Goal: Use online tool/utility: Utilize a website feature to perform a specific function

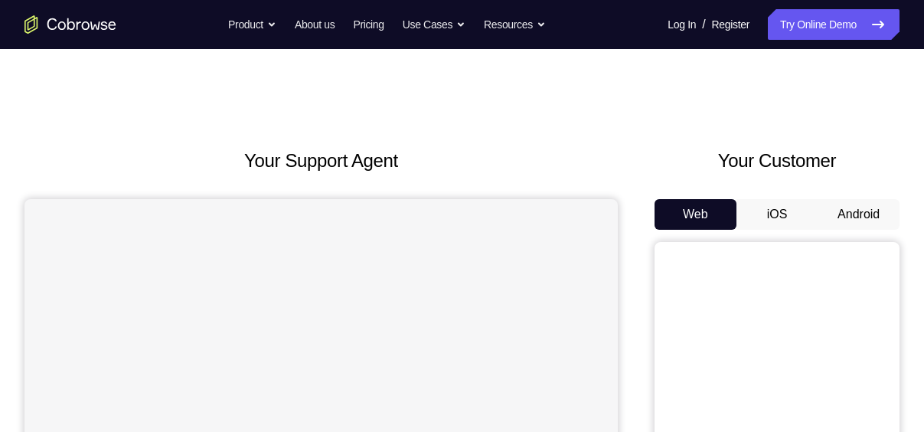
click at [844, 205] on button "Android" at bounding box center [859, 214] width 82 height 31
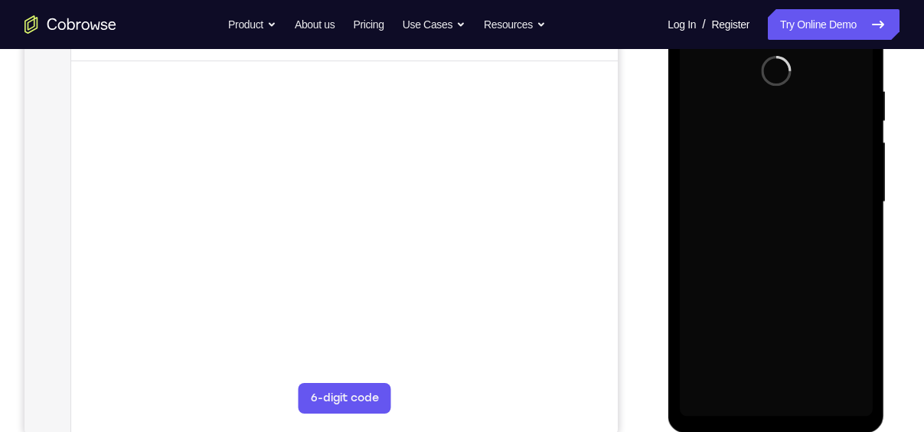
scroll to position [278, 0]
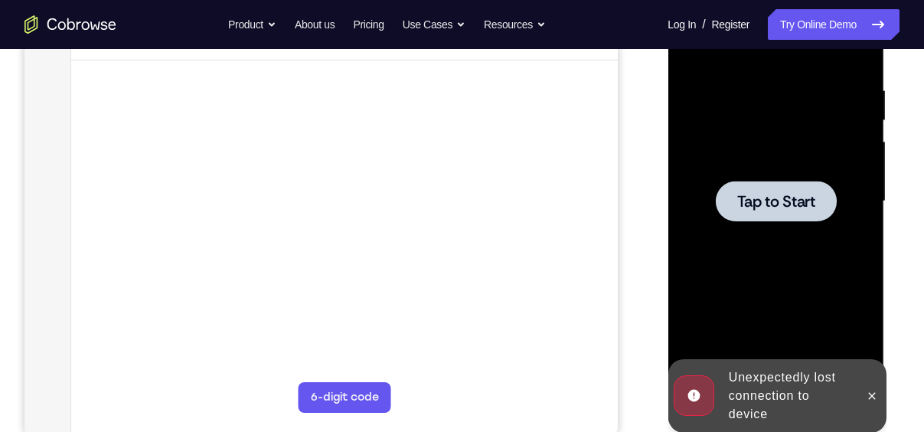
click at [798, 198] on span "Tap to Start" at bounding box center [775, 201] width 78 height 15
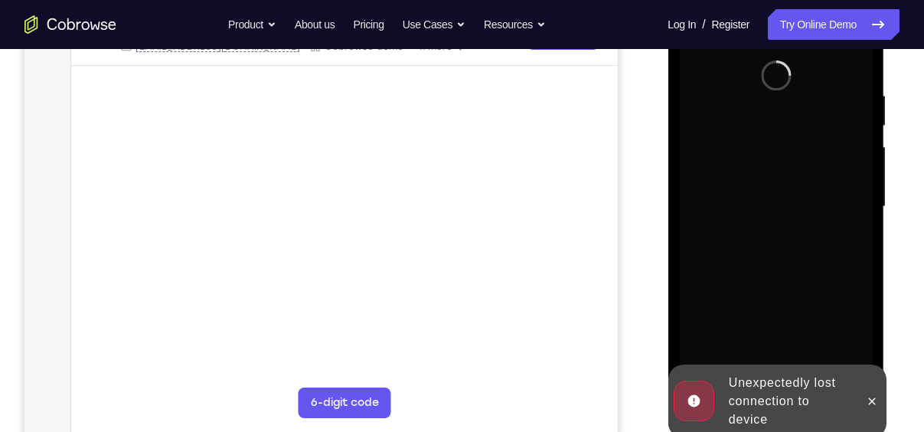
scroll to position [282, 0]
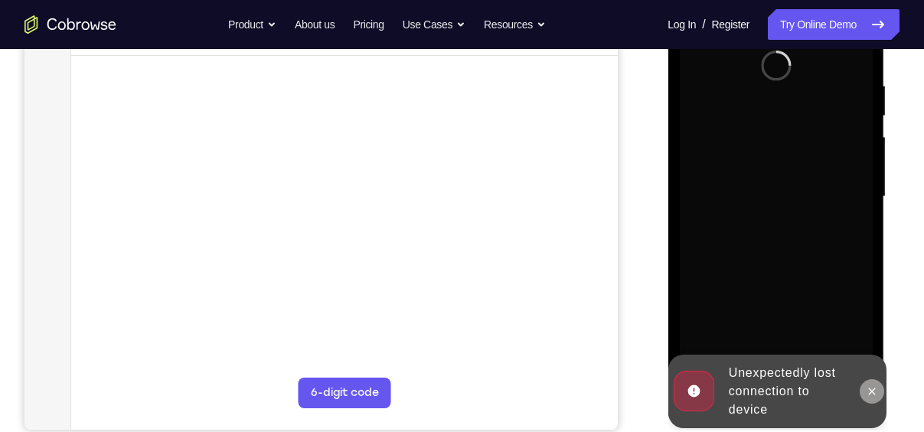
click at [870, 387] on icon at bounding box center [871, 391] width 12 height 12
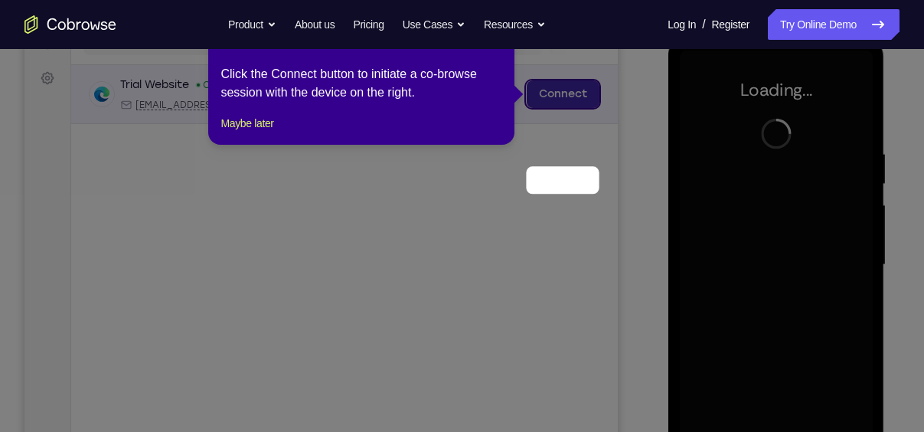
scroll to position [125, 0]
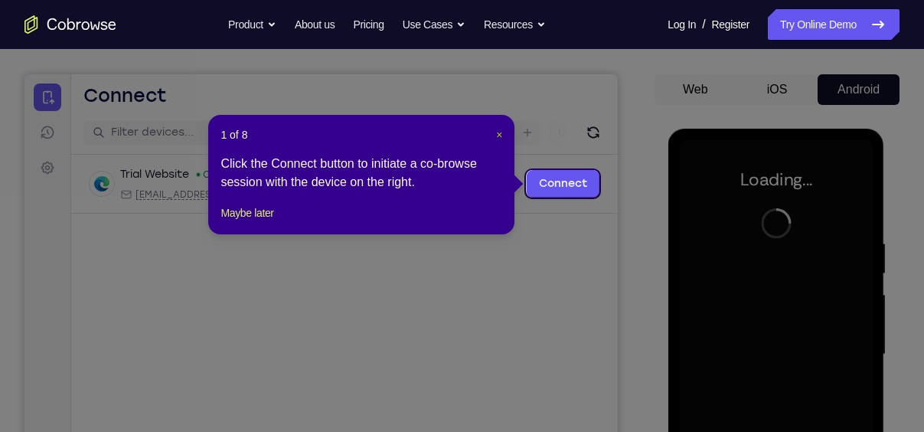
click at [499, 131] on span "×" at bounding box center [499, 135] width 6 height 12
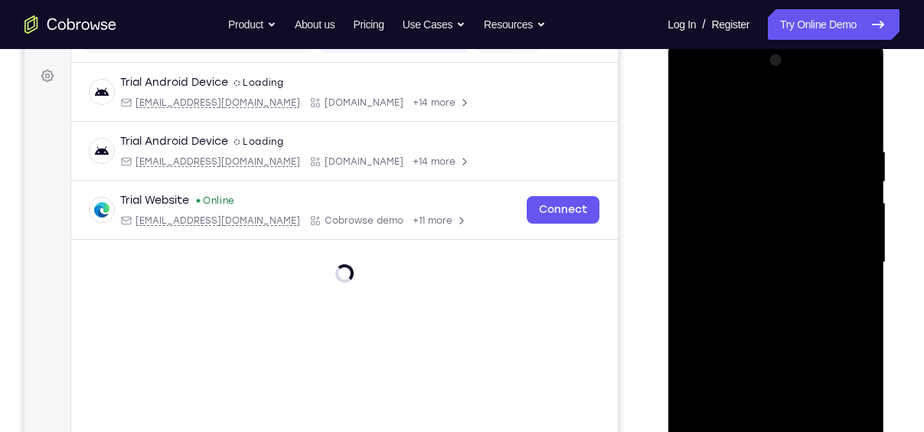
scroll to position [345, 0]
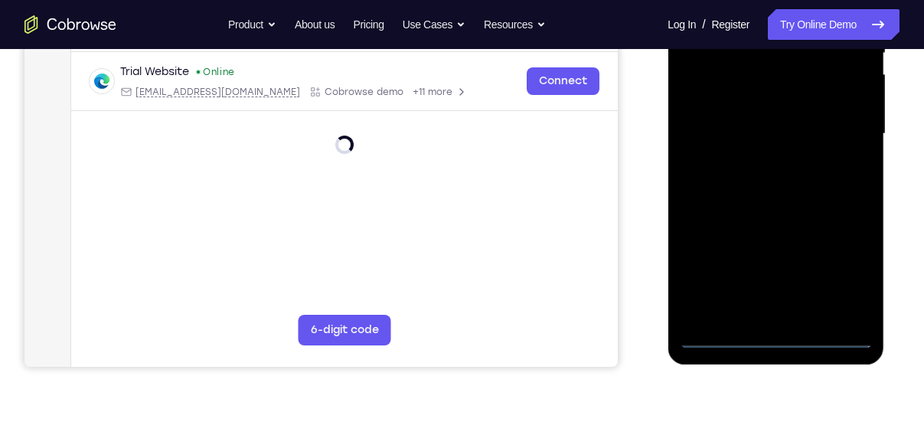
click at [782, 333] on div at bounding box center [775, 134] width 193 height 429
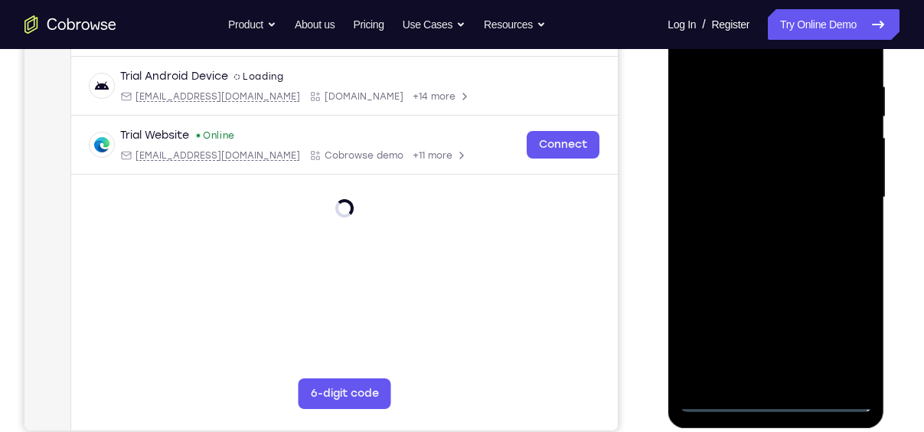
scroll to position [281, 0]
click at [776, 400] on div at bounding box center [775, 198] width 193 height 429
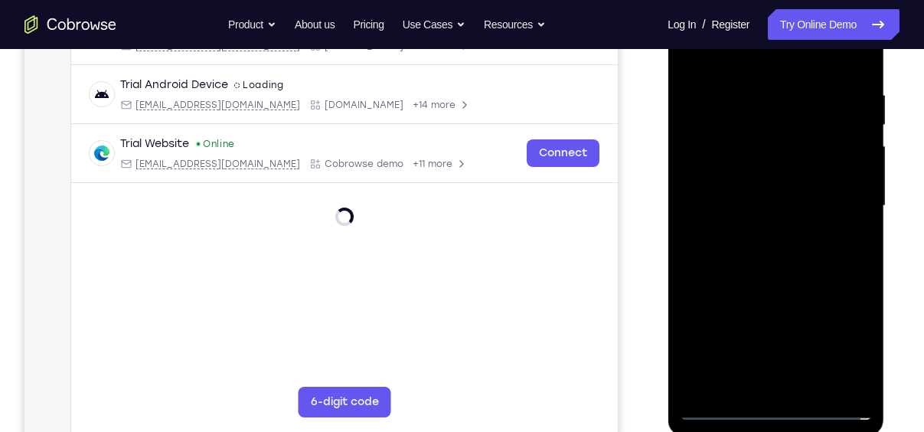
click at [768, 409] on div at bounding box center [775, 206] width 193 height 429
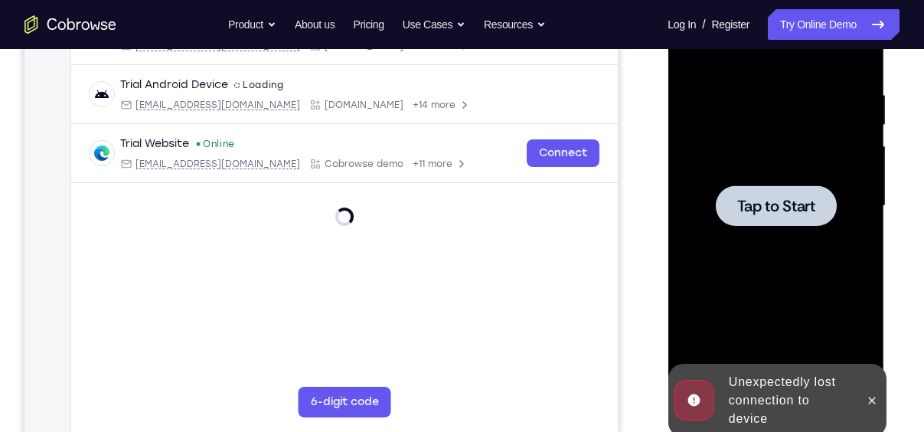
click at [768, 219] on div at bounding box center [775, 205] width 121 height 41
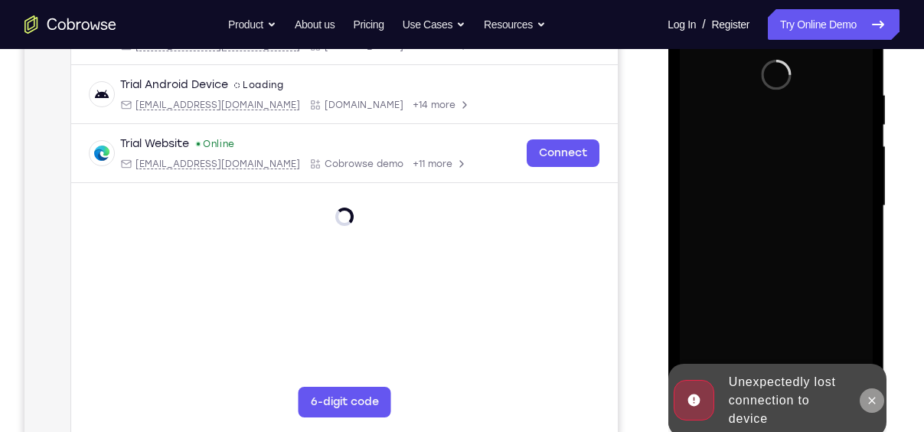
click at [875, 397] on icon at bounding box center [871, 400] width 12 height 12
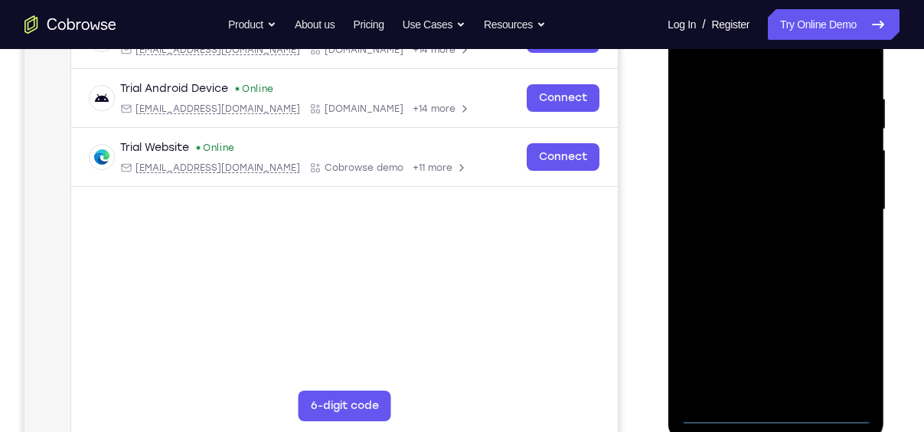
scroll to position [270, 0]
click at [768, 408] on div at bounding box center [775, 209] width 193 height 429
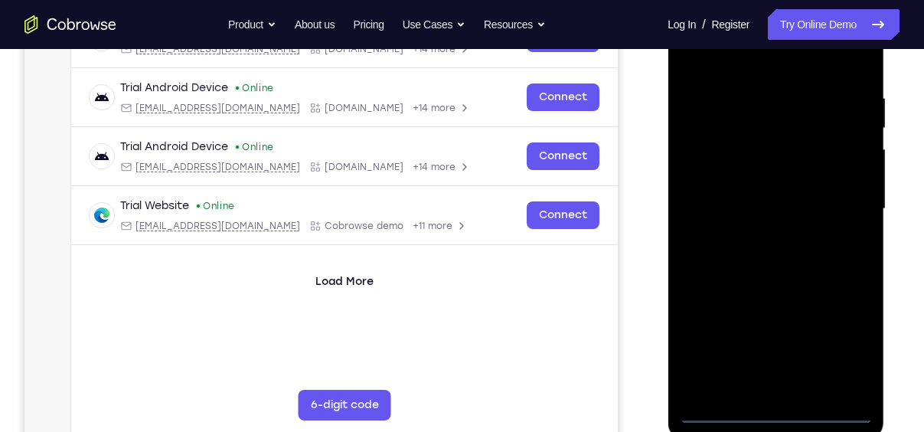
click at [842, 338] on div at bounding box center [775, 209] width 193 height 429
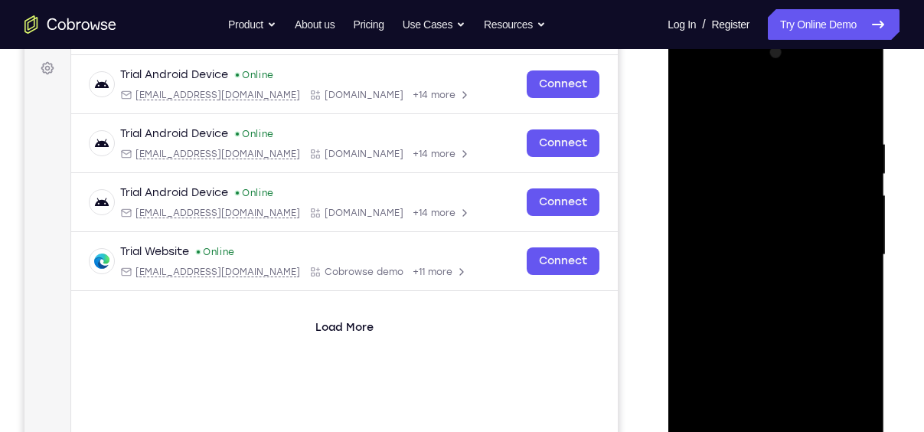
click at [761, 99] on div at bounding box center [775, 255] width 193 height 429
click at [834, 253] on div at bounding box center [775, 255] width 193 height 429
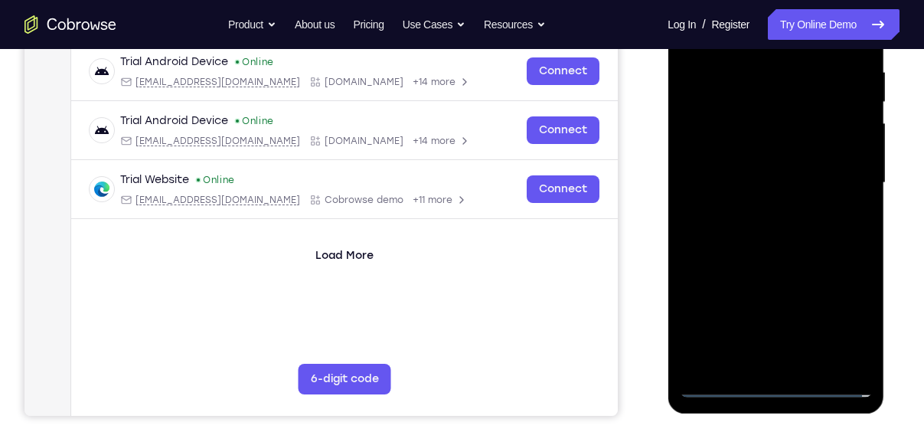
scroll to position [302, 0]
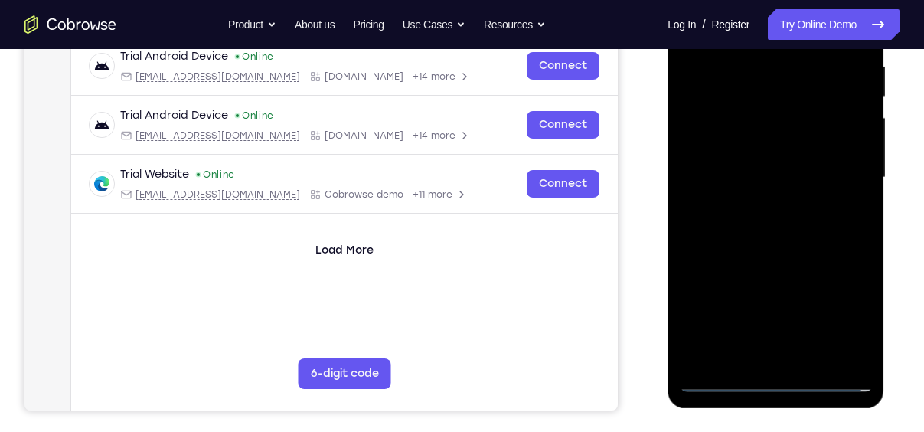
click at [791, 357] on div at bounding box center [775, 177] width 193 height 429
click at [790, 174] on div at bounding box center [775, 177] width 193 height 429
click at [789, 142] on div at bounding box center [775, 177] width 193 height 429
click at [765, 146] on div at bounding box center [775, 177] width 193 height 429
click at [779, 173] on div at bounding box center [775, 177] width 193 height 429
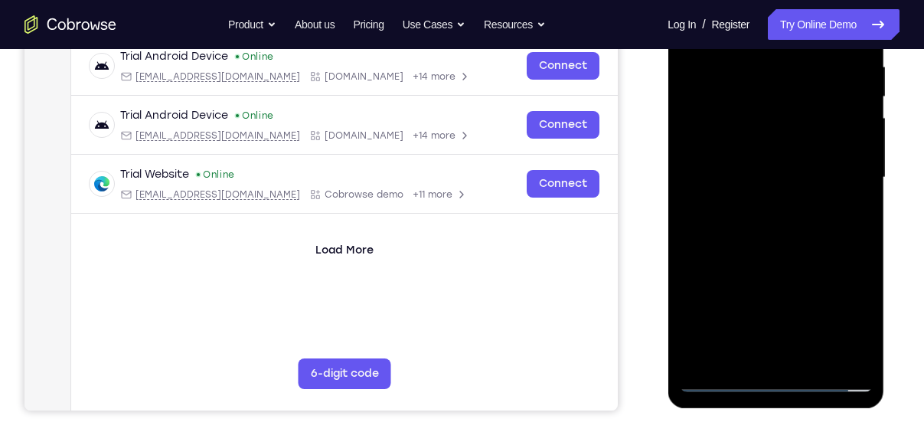
click at [783, 228] on div at bounding box center [775, 177] width 193 height 429
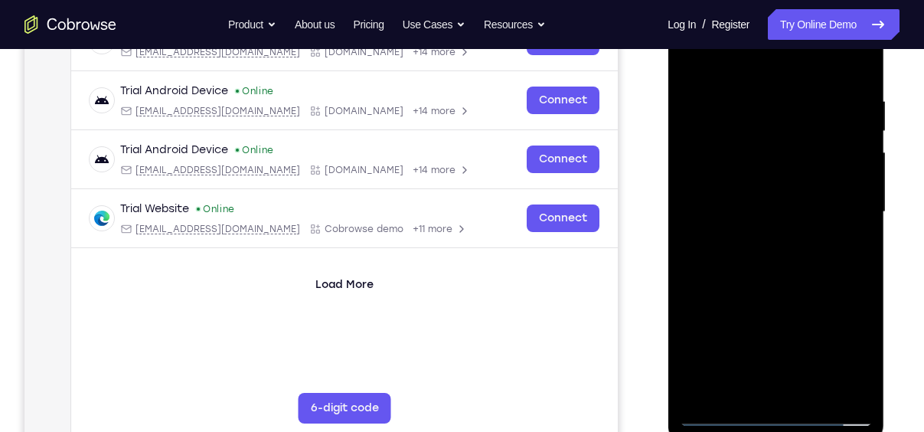
scroll to position [268, 0]
click at [794, 285] on div at bounding box center [775, 211] width 193 height 429
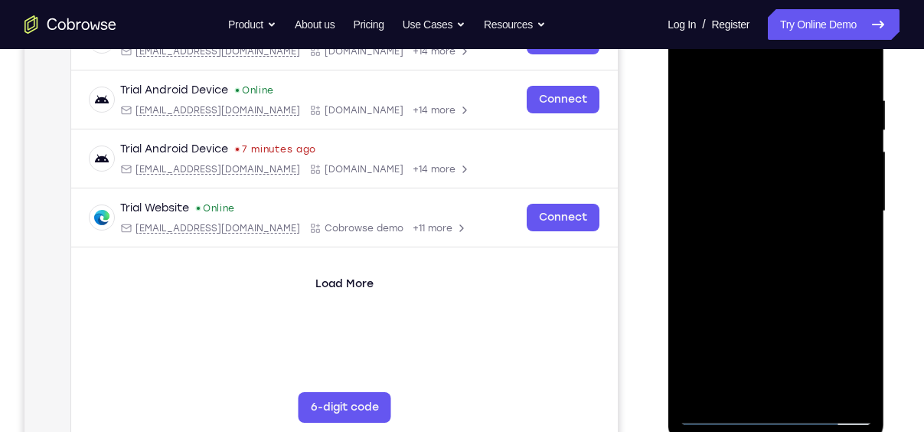
click at [811, 393] on div at bounding box center [775, 211] width 193 height 429
click at [774, 291] on div at bounding box center [775, 211] width 193 height 429
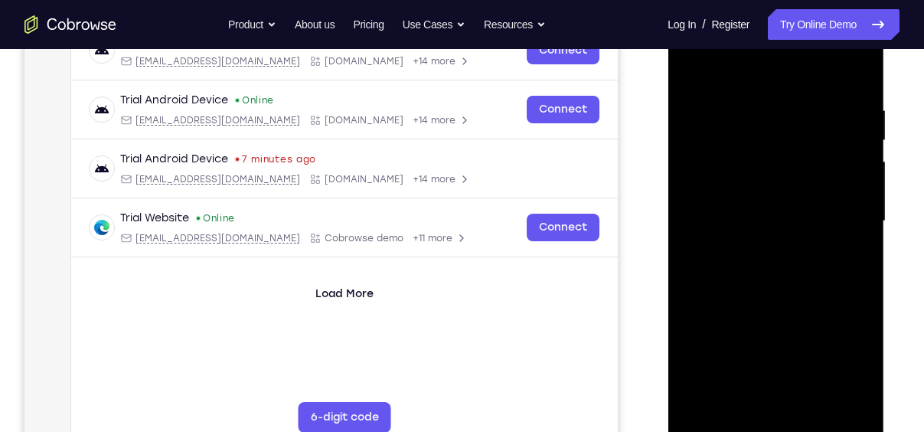
scroll to position [254, 0]
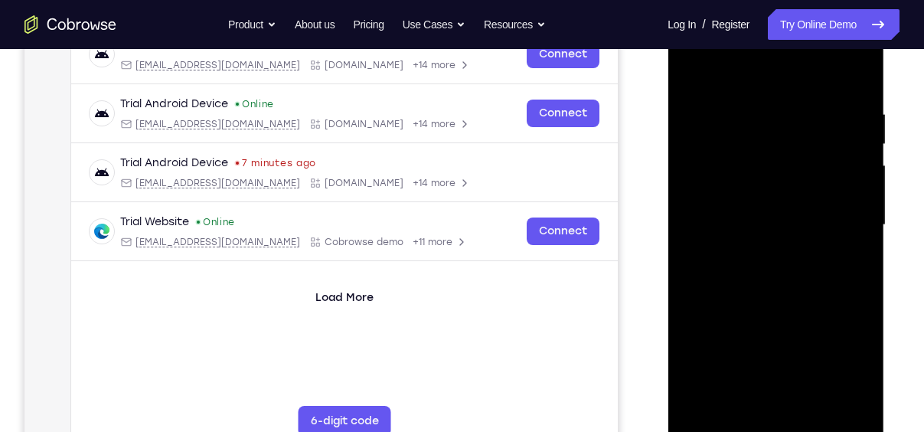
click at [697, 64] on div at bounding box center [775, 225] width 193 height 429
click at [755, 99] on div at bounding box center [775, 225] width 193 height 429
click at [854, 236] on div at bounding box center [775, 225] width 193 height 429
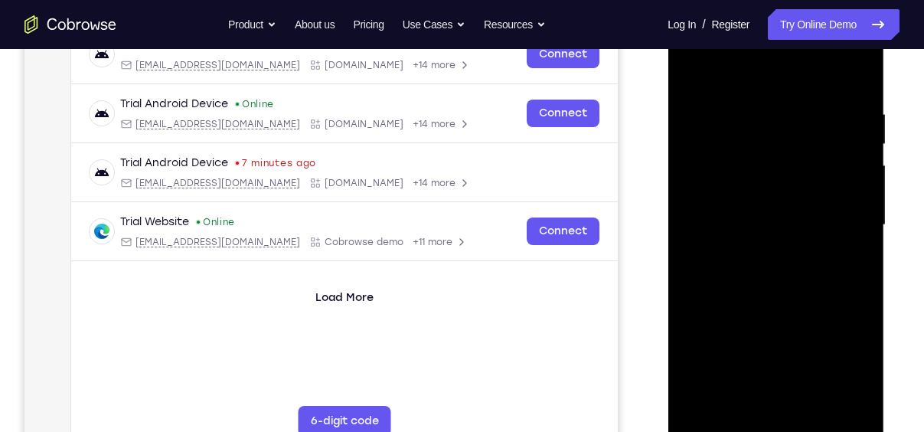
click at [854, 236] on div at bounding box center [775, 225] width 193 height 429
click at [713, 87] on div at bounding box center [775, 225] width 193 height 429
click at [720, 109] on div at bounding box center [775, 225] width 193 height 429
click at [756, 122] on div at bounding box center [775, 225] width 193 height 429
click at [697, 69] on div at bounding box center [775, 225] width 193 height 429
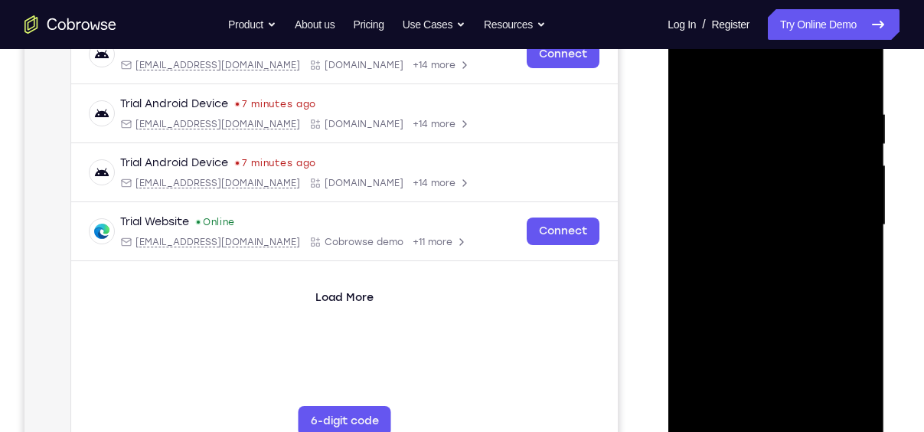
click at [854, 163] on div at bounding box center [775, 225] width 193 height 429
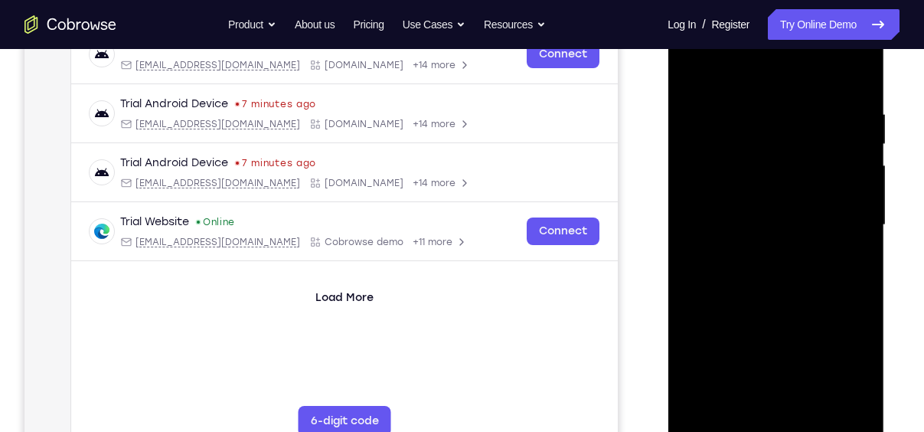
click at [854, 163] on div at bounding box center [775, 225] width 193 height 429
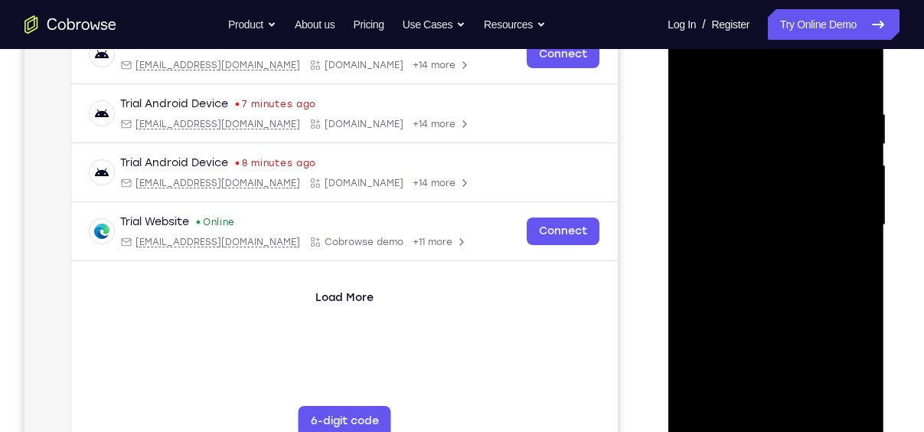
click at [854, 163] on div at bounding box center [775, 225] width 193 height 429
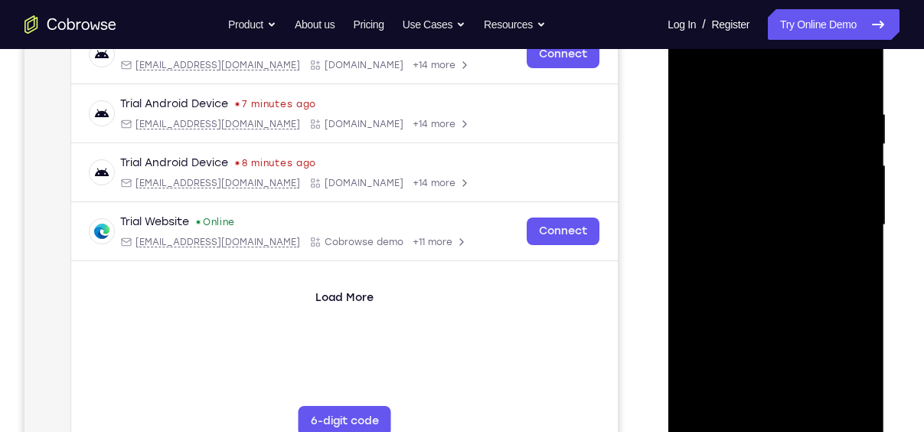
click at [854, 163] on div at bounding box center [775, 225] width 193 height 429
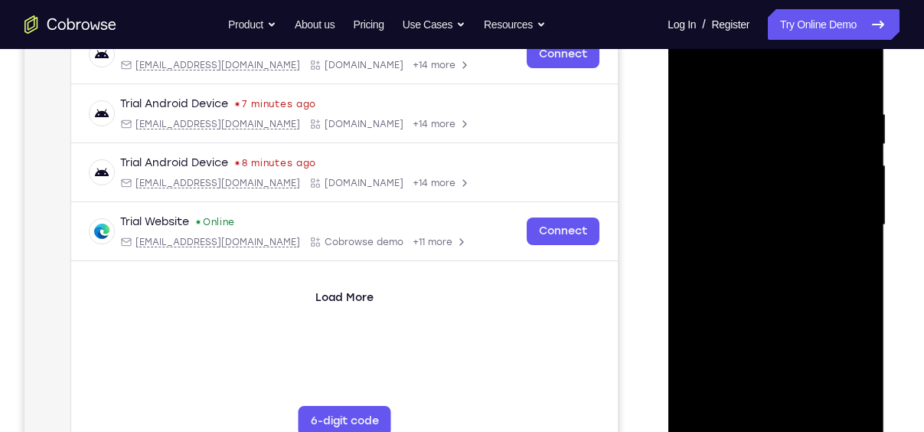
click at [854, 163] on div at bounding box center [775, 225] width 193 height 429
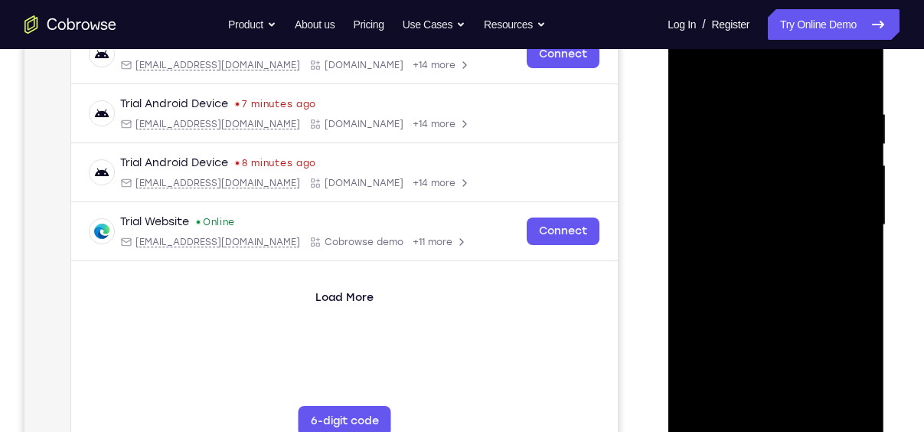
click at [854, 163] on div at bounding box center [775, 225] width 193 height 429
click at [852, 80] on div at bounding box center [775, 225] width 193 height 429
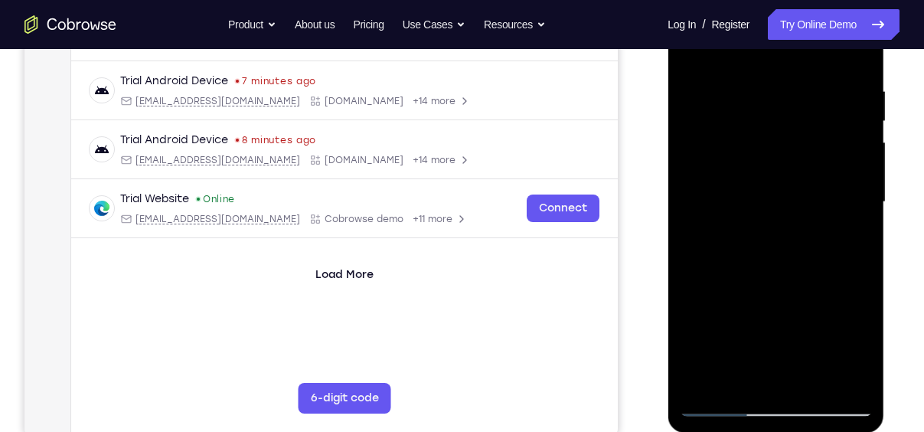
click at [808, 383] on div at bounding box center [775, 202] width 193 height 429
click at [768, 214] on div at bounding box center [775, 202] width 193 height 429
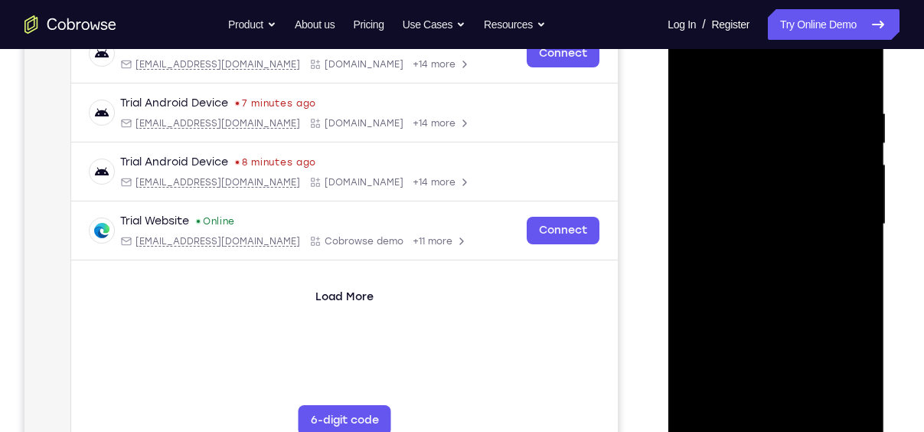
scroll to position [254, 0]
click at [733, 67] on div at bounding box center [775, 225] width 193 height 429
click at [771, 276] on div at bounding box center [775, 225] width 193 height 429
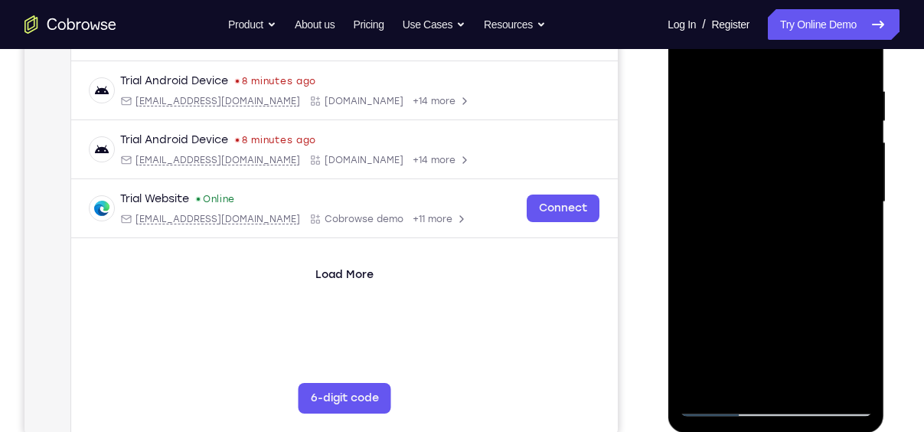
scroll to position [273, 0]
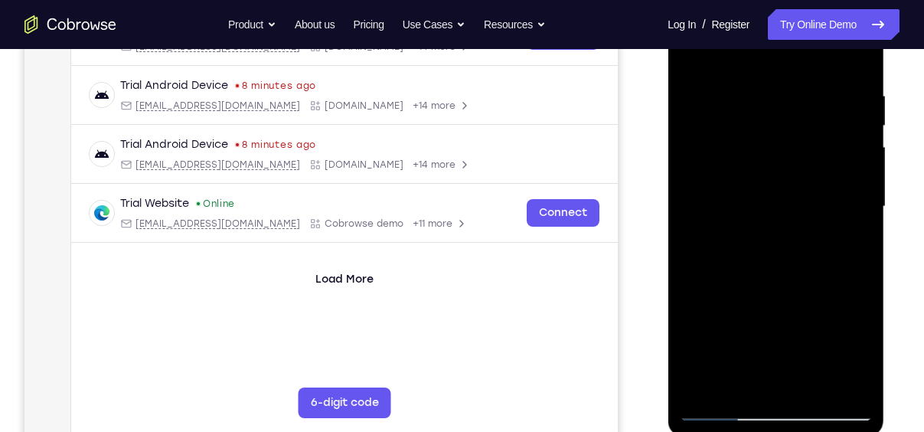
drag, startPoint x: 791, startPoint y: 289, endPoint x: 789, endPoint y: 77, distance: 212.8
click at [789, 77] on div at bounding box center [775, 206] width 193 height 429
drag, startPoint x: 791, startPoint y: 340, endPoint x: 779, endPoint y: 44, distance: 296.5
click at [779, 44] on div at bounding box center [775, 206] width 193 height 429
drag, startPoint x: 785, startPoint y: 282, endPoint x: 781, endPoint y: 69, distance: 213.6
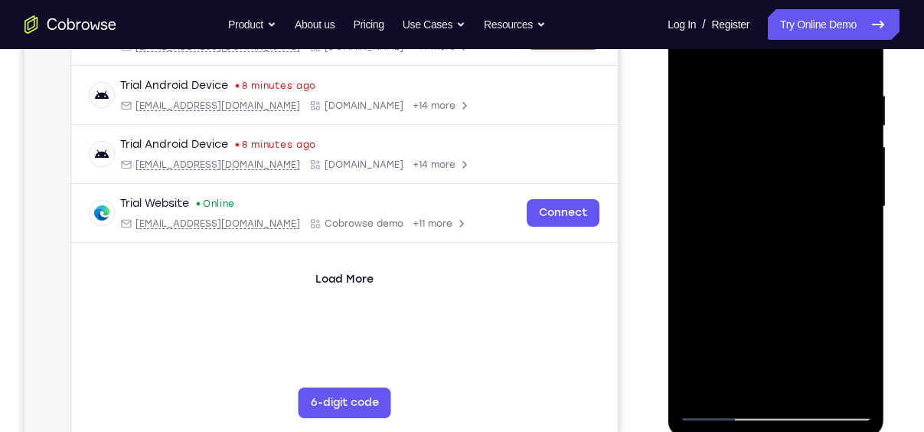
click at [781, 69] on div at bounding box center [775, 206] width 193 height 429
drag, startPoint x: 792, startPoint y: 290, endPoint x: 795, endPoint y: 38, distance: 251.9
click at [795, 38] on div at bounding box center [775, 206] width 193 height 429
drag, startPoint x: 791, startPoint y: 294, endPoint x: 816, endPoint y: 41, distance: 253.9
click at [816, 41] on div at bounding box center [775, 206] width 193 height 429
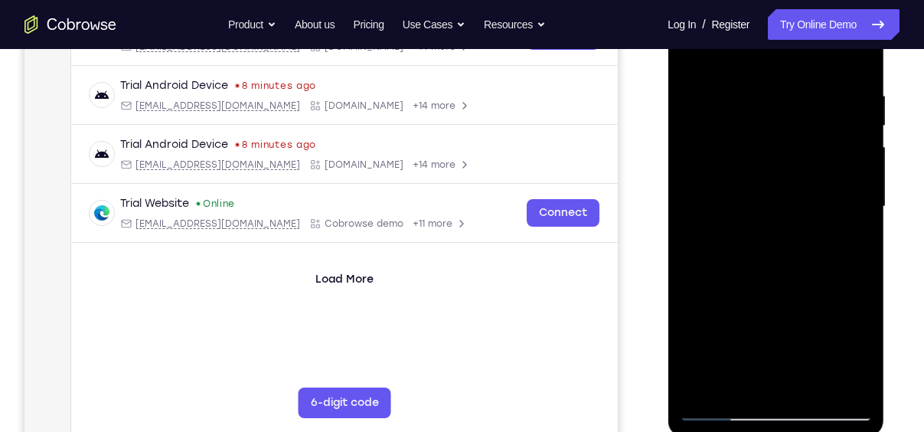
click at [694, 297] on div at bounding box center [775, 206] width 193 height 429
click at [866, 165] on div at bounding box center [775, 206] width 193 height 429
drag, startPoint x: 798, startPoint y: 144, endPoint x: 808, endPoint y: 240, distance: 96.9
click at [808, 240] on div at bounding box center [775, 206] width 193 height 429
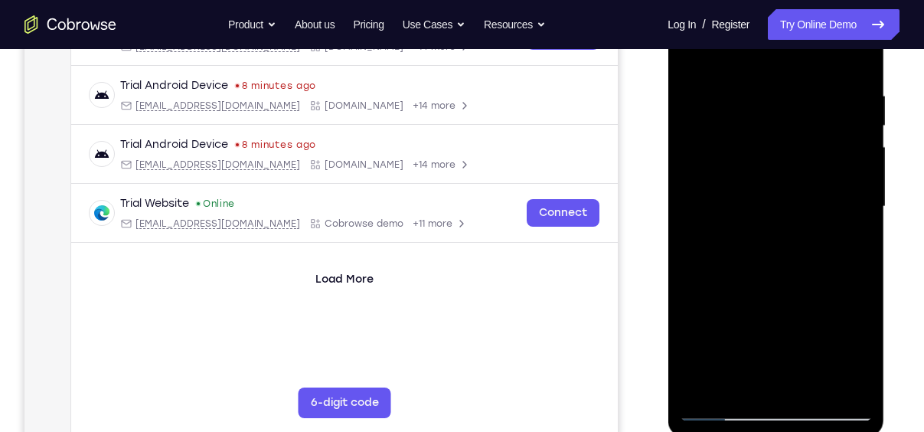
click at [858, 259] on div at bounding box center [775, 206] width 193 height 429
drag, startPoint x: 794, startPoint y: 312, endPoint x: 796, endPoint y: 217, distance: 95.0
click at [796, 217] on div at bounding box center [775, 206] width 193 height 429
click at [860, 169] on div at bounding box center [775, 206] width 193 height 429
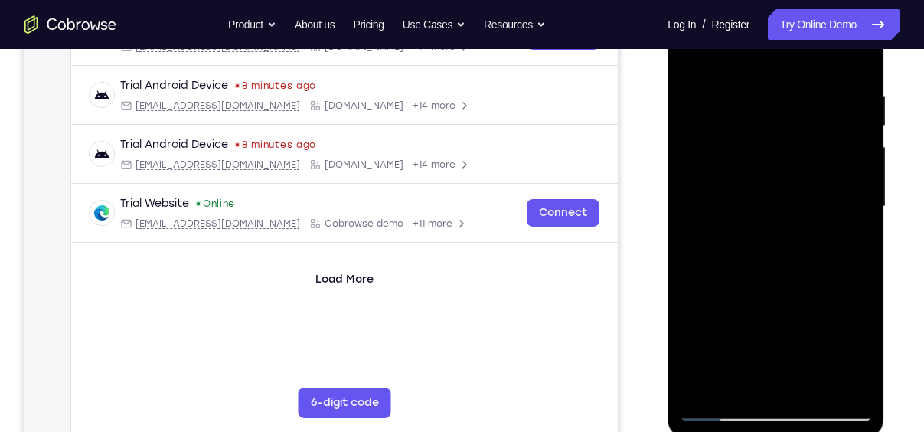
click at [860, 169] on div at bounding box center [775, 206] width 193 height 429
drag, startPoint x: 825, startPoint y: 335, endPoint x: 824, endPoint y: 111, distance: 224.3
click at [824, 111] on div at bounding box center [775, 206] width 193 height 429
drag, startPoint x: 802, startPoint y: 237, endPoint x: 803, endPoint y: 104, distance: 133.2
click at [803, 104] on div at bounding box center [775, 206] width 193 height 429
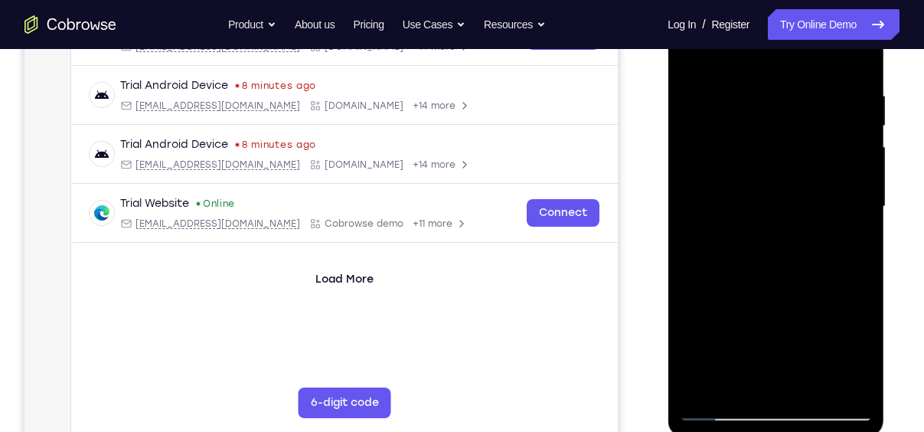
drag, startPoint x: 827, startPoint y: 163, endPoint x: 826, endPoint y: 222, distance: 59.0
click at [826, 222] on div at bounding box center [775, 206] width 193 height 429
click at [689, 298] on div at bounding box center [775, 206] width 193 height 429
click at [860, 165] on div at bounding box center [775, 206] width 193 height 429
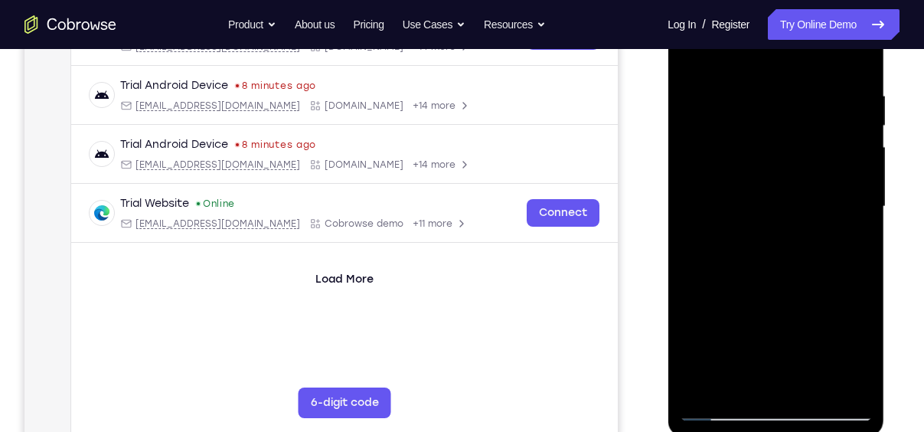
click at [860, 165] on div at bounding box center [775, 206] width 193 height 429
drag, startPoint x: 811, startPoint y: 324, endPoint x: 828, endPoint y: 96, distance: 228.0
click at [828, 96] on div at bounding box center [775, 206] width 193 height 429
drag, startPoint x: 798, startPoint y: 249, endPoint x: 811, endPoint y: 129, distance: 121.0
click at [811, 129] on div at bounding box center [775, 206] width 193 height 429
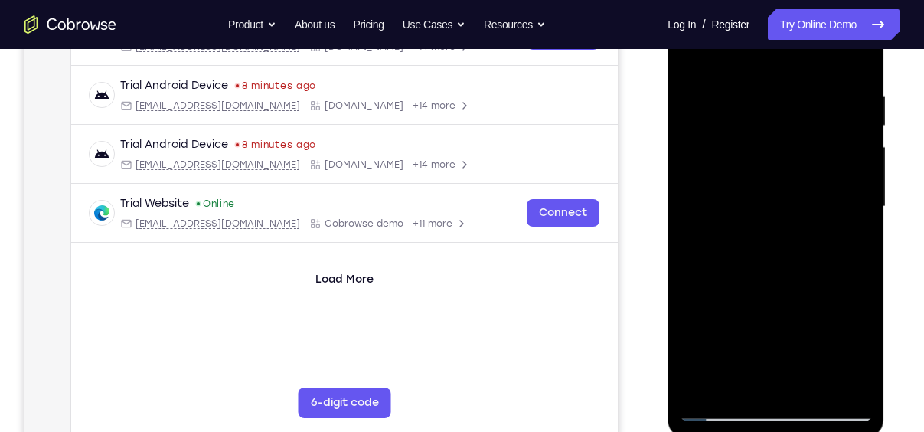
click at [854, 126] on div at bounding box center [775, 206] width 193 height 429
drag, startPoint x: 821, startPoint y: 285, endPoint x: 833, endPoint y: 94, distance: 191.0
click at [833, 94] on div at bounding box center [775, 206] width 193 height 429
drag, startPoint x: 810, startPoint y: 248, endPoint x: 816, endPoint y: 119, distance: 128.8
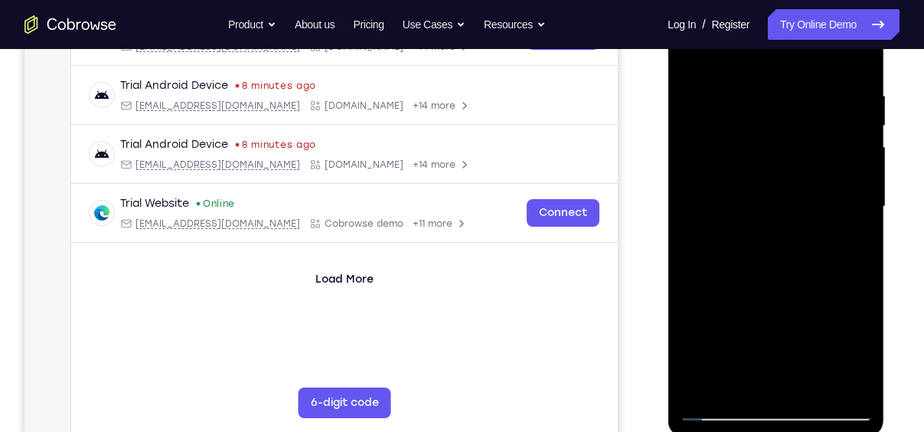
click at [816, 119] on div at bounding box center [775, 206] width 193 height 429
click at [857, 135] on div at bounding box center [775, 206] width 193 height 429
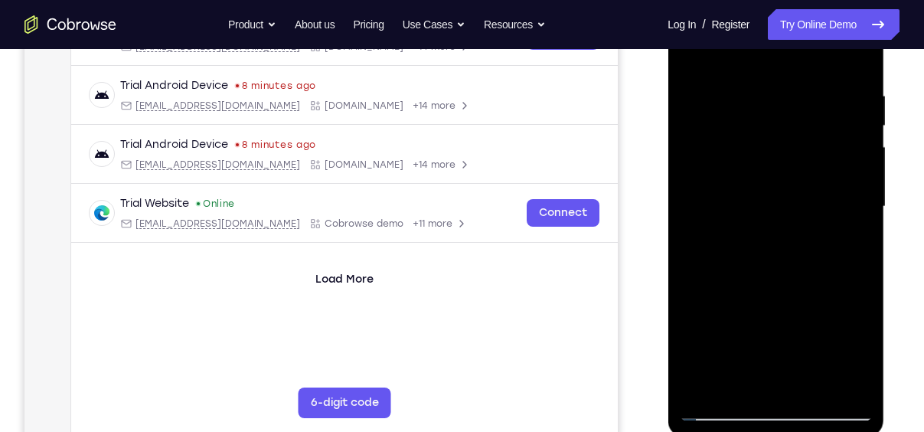
drag, startPoint x: 815, startPoint y: 308, endPoint x: 820, endPoint y: 102, distance: 206.0
click at [820, 102] on div at bounding box center [775, 206] width 193 height 429
drag, startPoint x: 811, startPoint y: 278, endPoint x: 818, endPoint y: 168, distance: 110.5
click at [818, 168] on div at bounding box center [775, 206] width 193 height 429
click at [860, 160] on div at bounding box center [775, 206] width 193 height 429
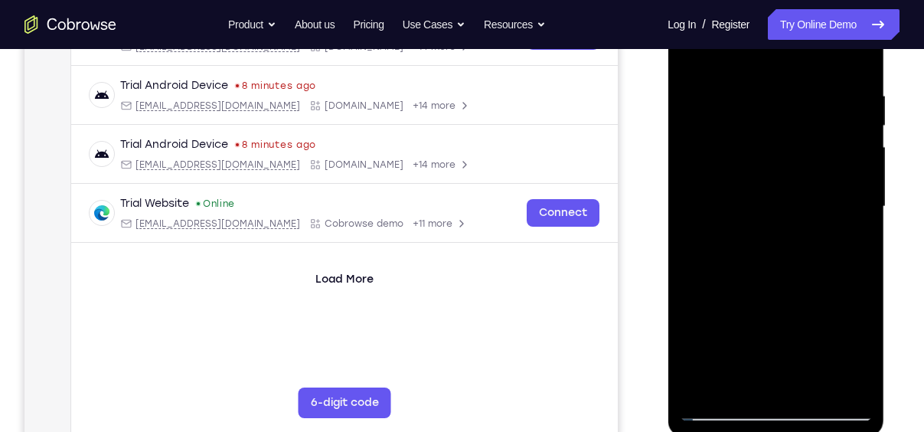
click at [860, 160] on div at bounding box center [775, 206] width 193 height 429
drag, startPoint x: 814, startPoint y: 315, endPoint x: 830, endPoint y: 71, distance: 244.0
click at [830, 71] on div at bounding box center [775, 206] width 193 height 429
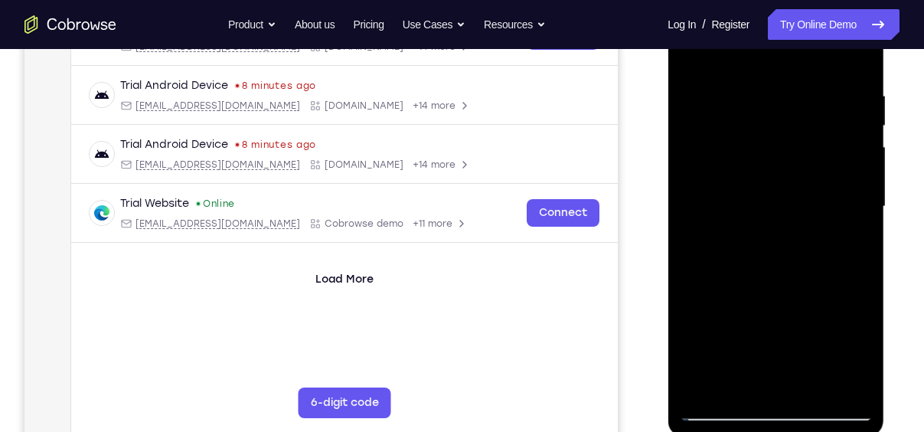
drag, startPoint x: 811, startPoint y: 253, endPoint x: 819, endPoint y: 179, distance: 74.7
click at [819, 179] on div at bounding box center [775, 206] width 193 height 429
click at [864, 160] on div at bounding box center [775, 206] width 193 height 429
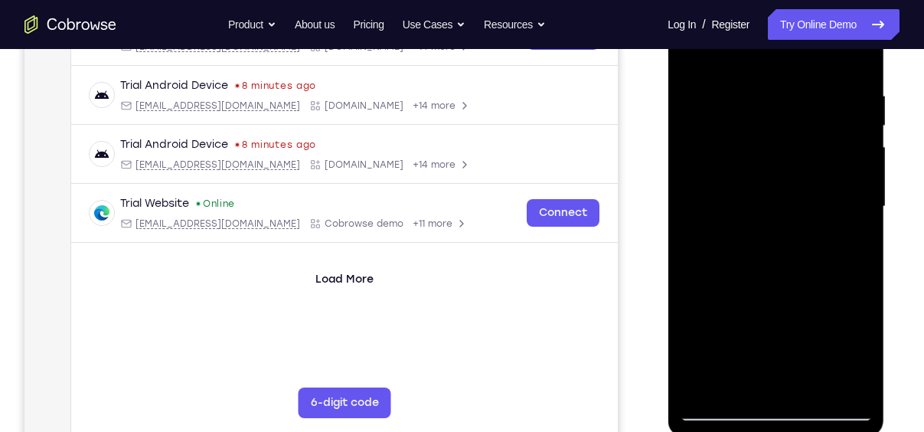
click at [864, 160] on div at bounding box center [775, 206] width 193 height 429
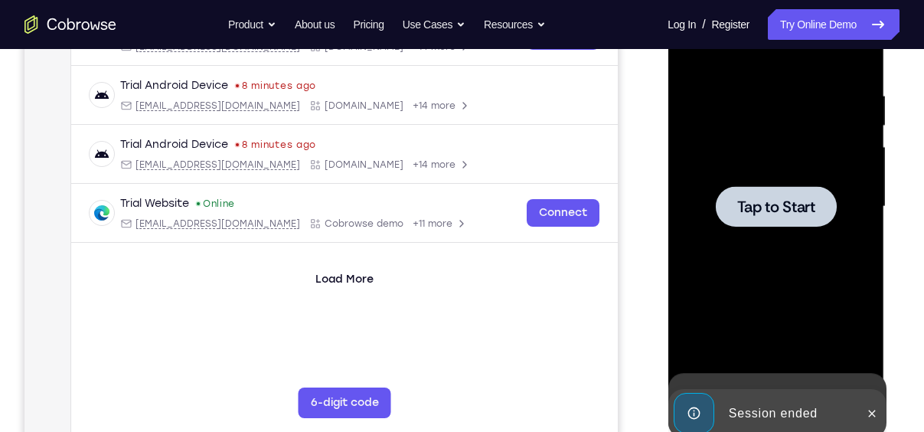
click at [692, 164] on div at bounding box center [775, 206] width 193 height 429
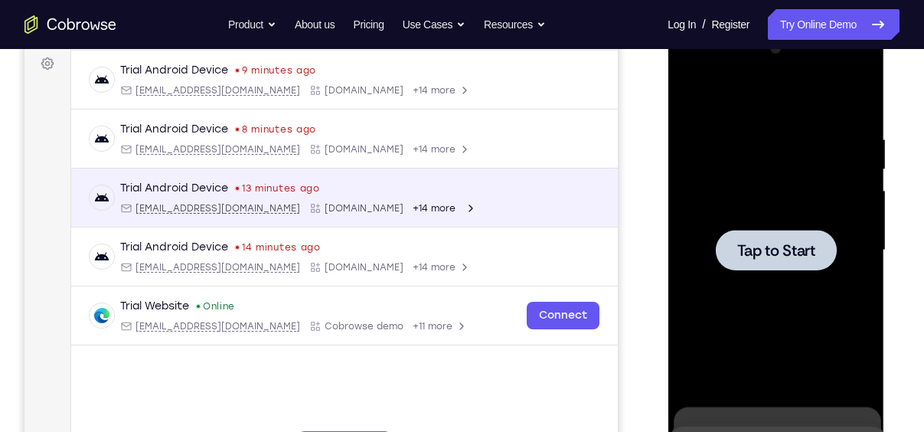
scroll to position [0, 0]
